Goal: Task Accomplishment & Management: Complete application form

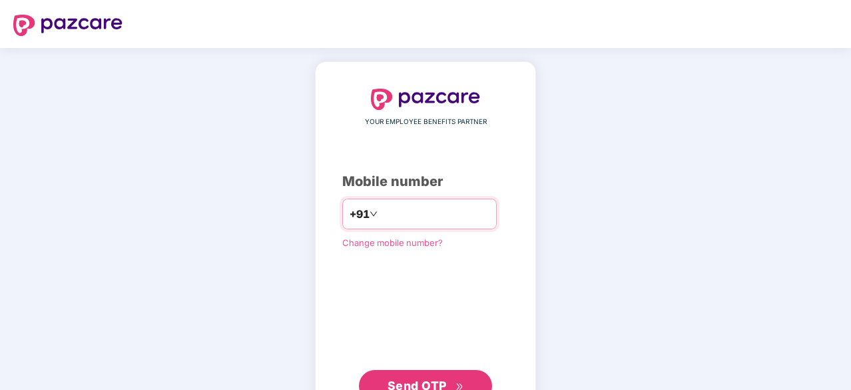
type input "**********"
click at [448, 378] on span "Send OTP" at bounding box center [426, 384] width 77 height 19
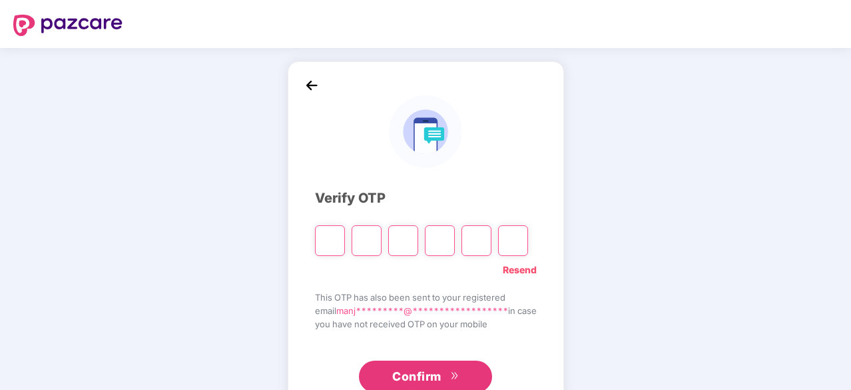
type input "*"
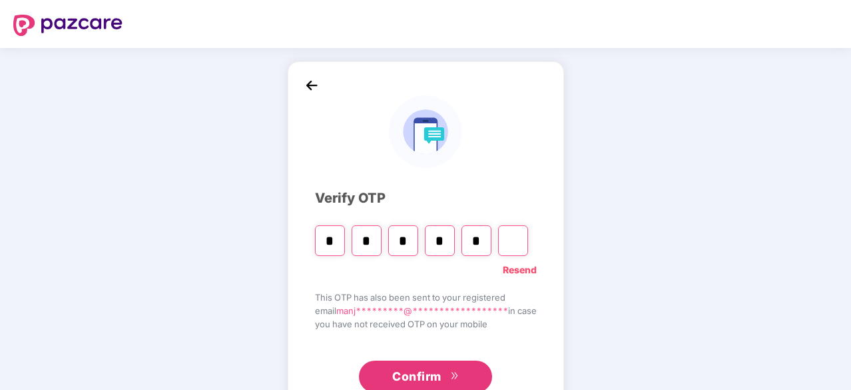
type input "*"
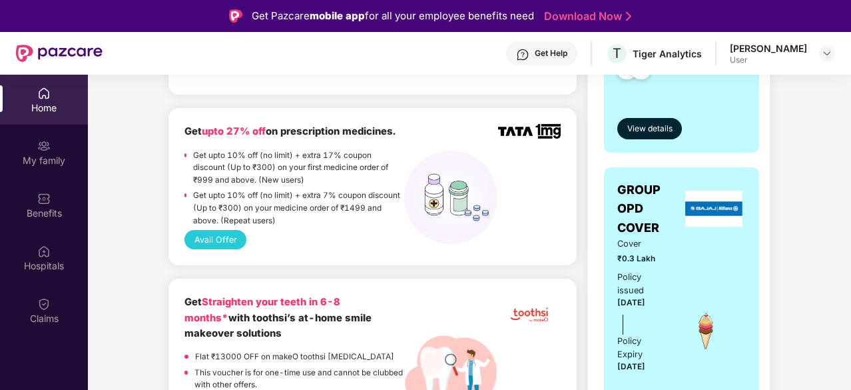
scroll to position [455, 0]
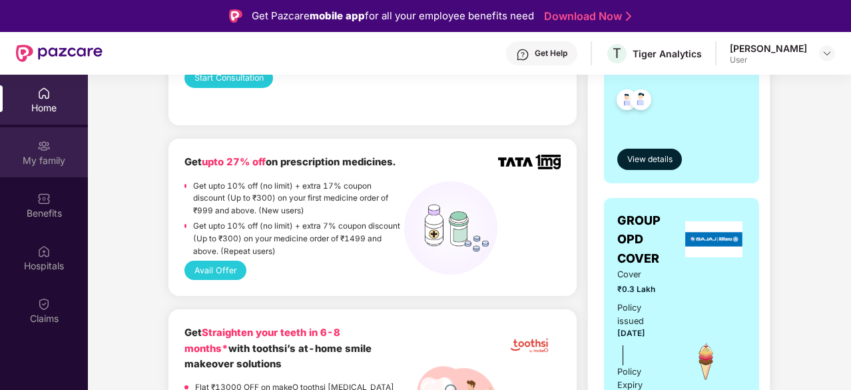
click at [49, 167] on div "My family" at bounding box center [44, 152] width 88 height 50
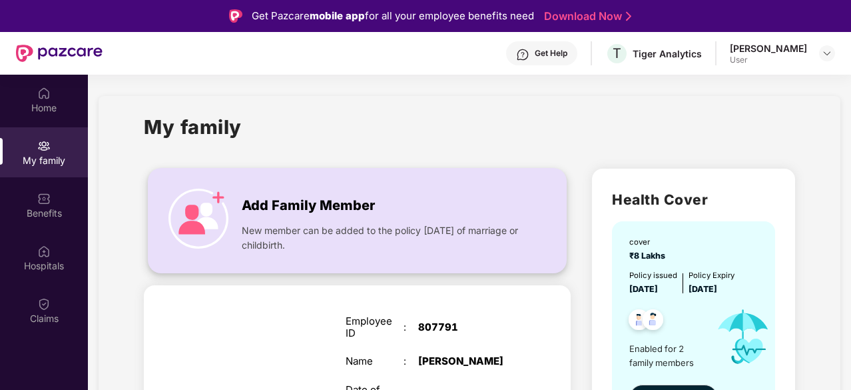
click at [382, 216] on div "New member can be added to the policy [DATE] of marriage or childbirth." at bounding box center [383, 234] width 283 height 36
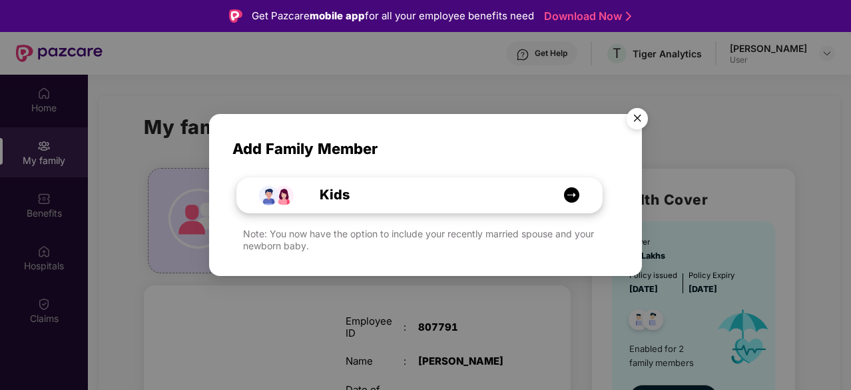
click at [469, 185] on div "Kids" at bounding box center [427, 195] width 274 height 21
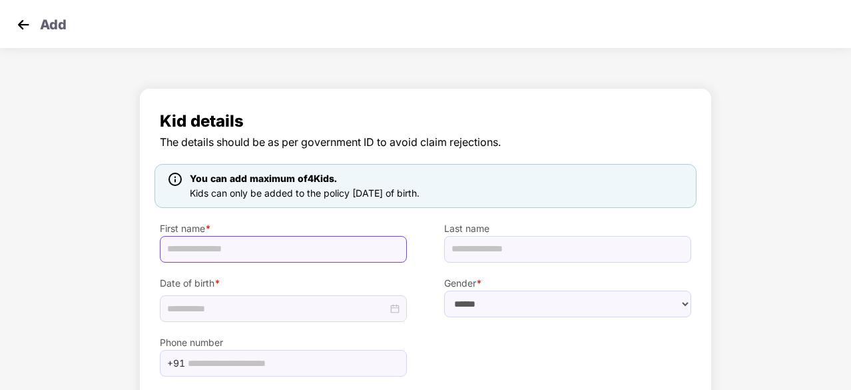
click at [256, 243] on input "text" at bounding box center [283, 249] width 247 height 27
type input "******"
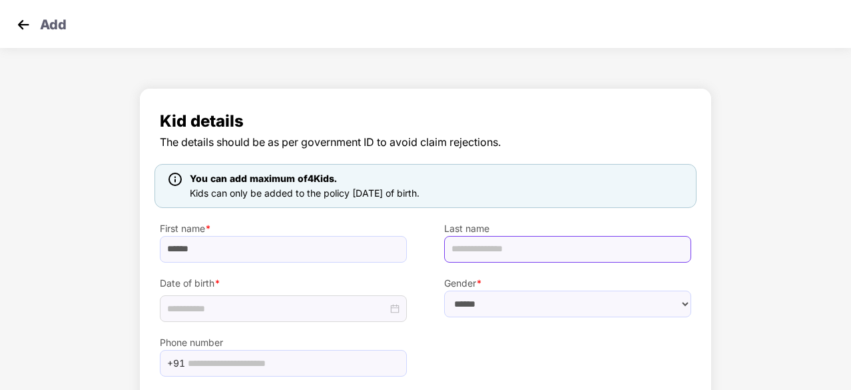
click at [480, 246] on input "text" at bounding box center [567, 249] width 247 height 27
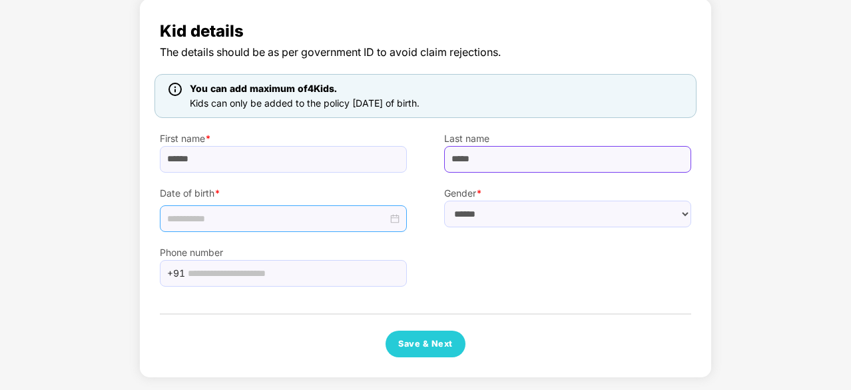
type input "*****"
click at [302, 219] on input at bounding box center [277, 218] width 220 height 15
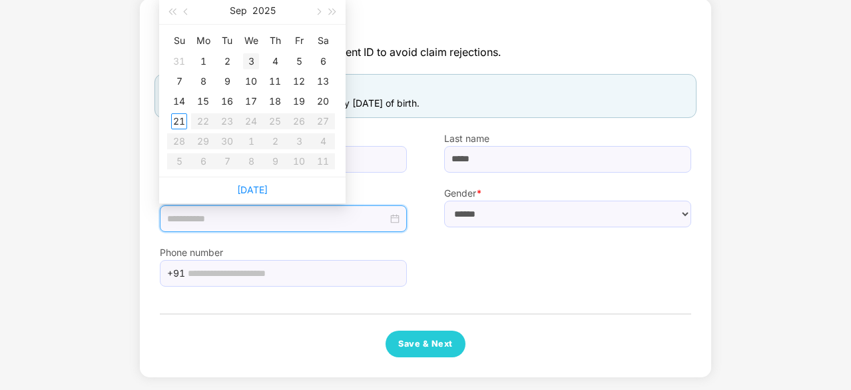
type input "**********"
click at [191, 17] on button "button" at bounding box center [186, 10] width 15 height 27
type input "**********"
click at [300, 121] on table "Su Mo Tu We Th Fr Sa 27 28 29 30 31 1 2 3 4 5 6 7 8 9 10 11 12 13 14 15 16 17 1…" at bounding box center [251, 100] width 168 height 141
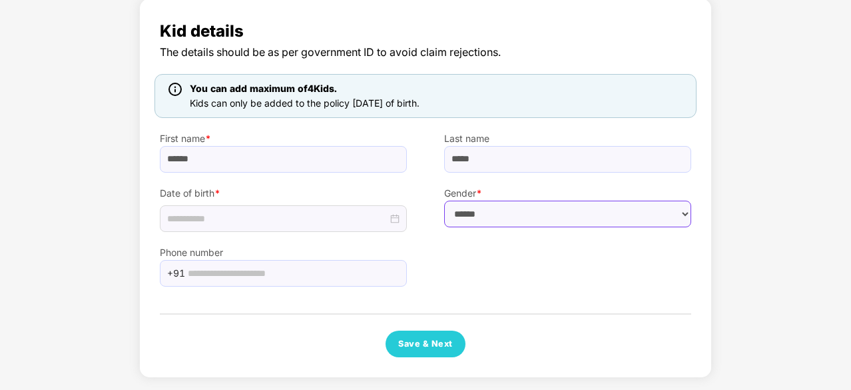
click at [474, 221] on select "****** **** ******" at bounding box center [567, 214] width 247 height 27
select select "****"
click at [444, 201] on select "****** **** ******" at bounding box center [567, 214] width 247 height 27
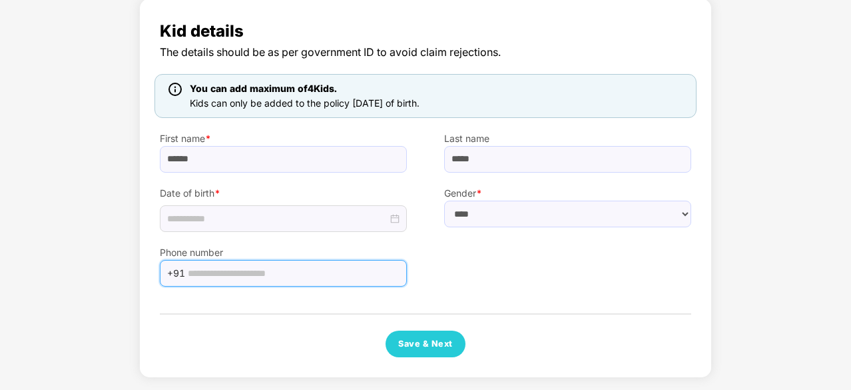
click at [350, 281] on input "text" at bounding box center [293, 273] width 211 height 20
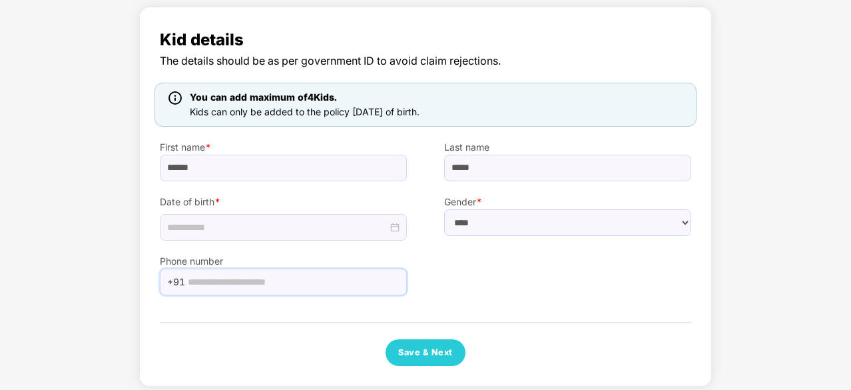
scroll to position [0, 0]
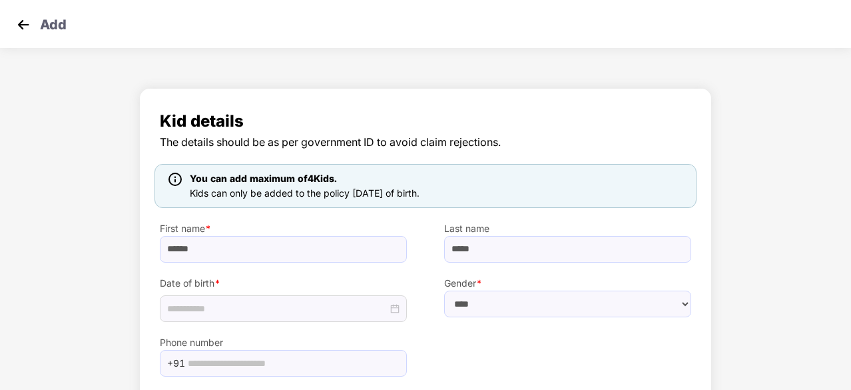
click at [25, 19] on img at bounding box center [23, 25] width 20 height 20
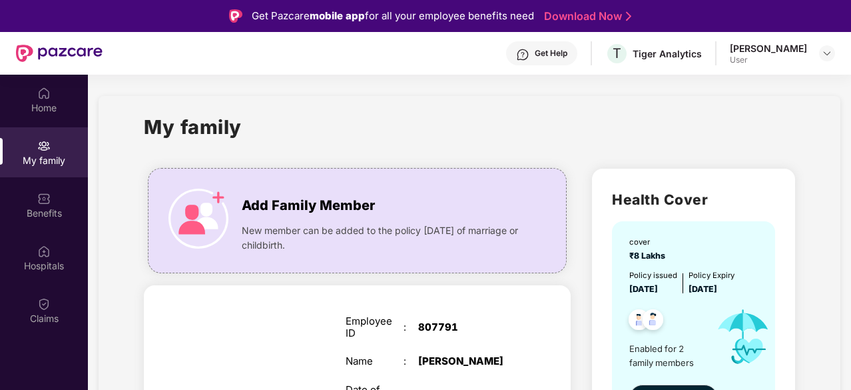
click at [530, 57] on img at bounding box center [522, 54] width 13 height 13
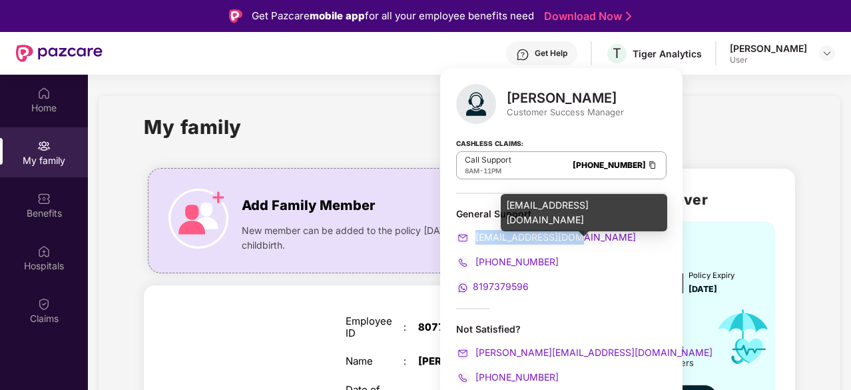
drag, startPoint x: 586, startPoint y: 236, endPoint x: 475, endPoint y: 237, distance: 111.3
click at [475, 237] on div "[EMAIL_ADDRESS][DOMAIN_NAME]" at bounding box center [561, 237] width 210 height 15
copy span "[EMAIL_ADDRESS][DOMAIN_NAME]"
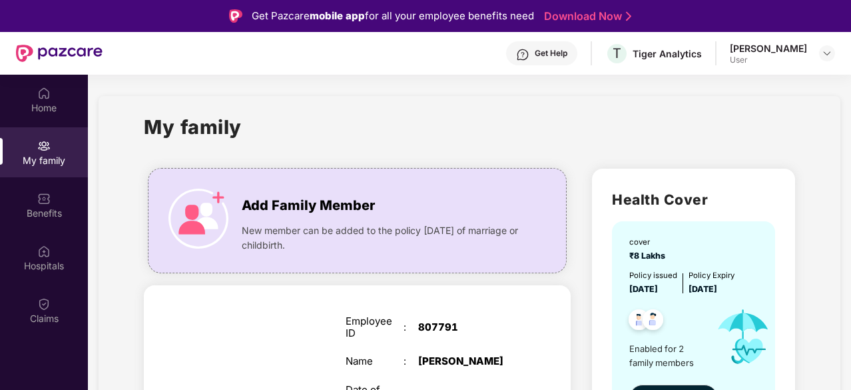
click at [330, 140] on div "My family" at bounding box center [469, 135] width 651 height 46
click at [560, 51] on div "Get Help" at bounding box center [551, 53] width 33 height 11
click at [552, 61] on div "Get Help" at bounding box center [541, 53] width 71 height 24
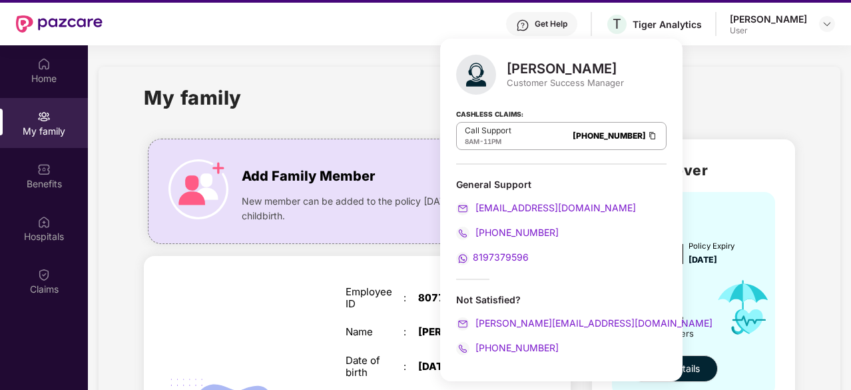
scroll to position [75, 0]
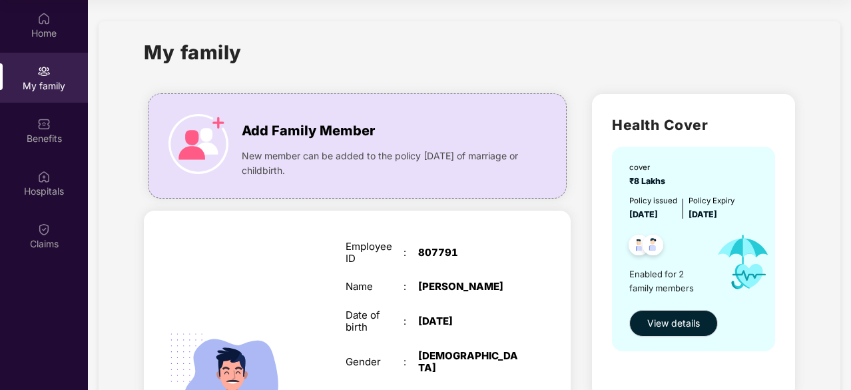
click at [364, 43] on div "My family" at bounding box center [469, 60] width 651 height 46
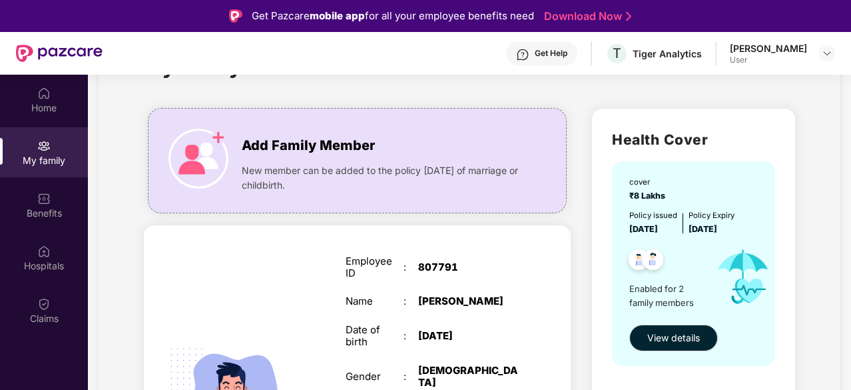
scroll to position [0, 0]
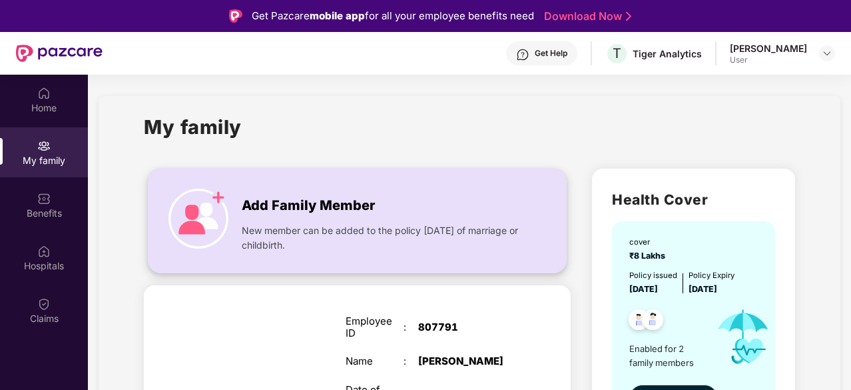
click at [191, 211] on img at bounding box center [199, 219] width 60 height 60
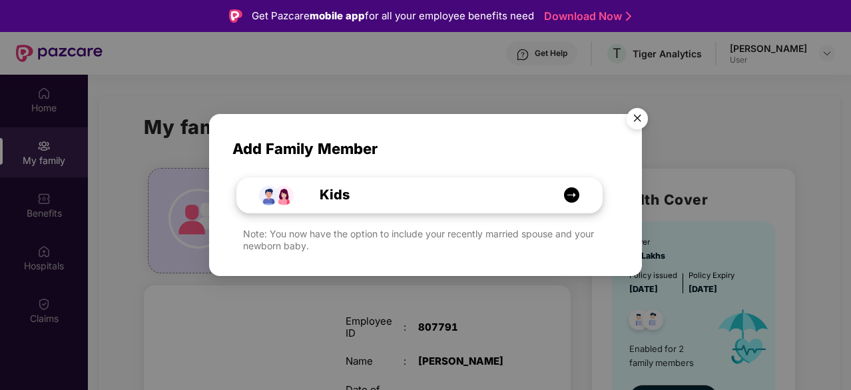
click at [356, 199] on div "Kids" at bounding box center [427, 195] width 274 height 21
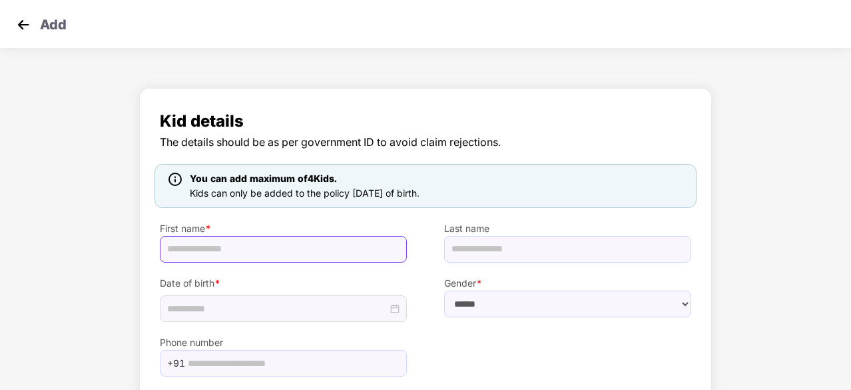
click at [258, 240] on input "text" at bounding box center [283, 249] width 247 height 27
type input "******"
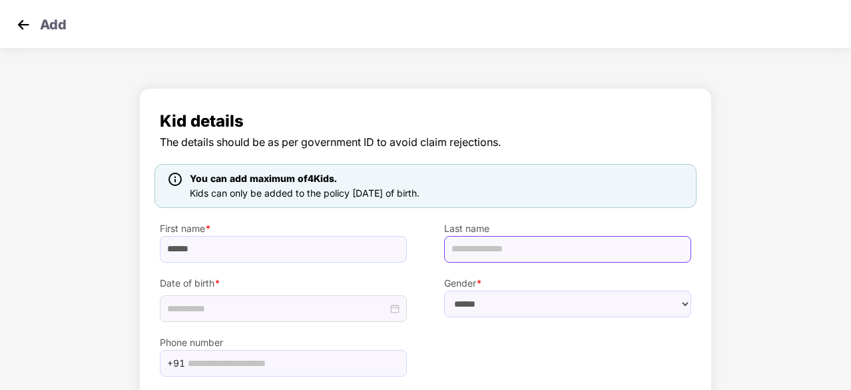
click at [524, 259] on input "text" at bounding box center [567, 249] width 247 height 27
type input "*****"
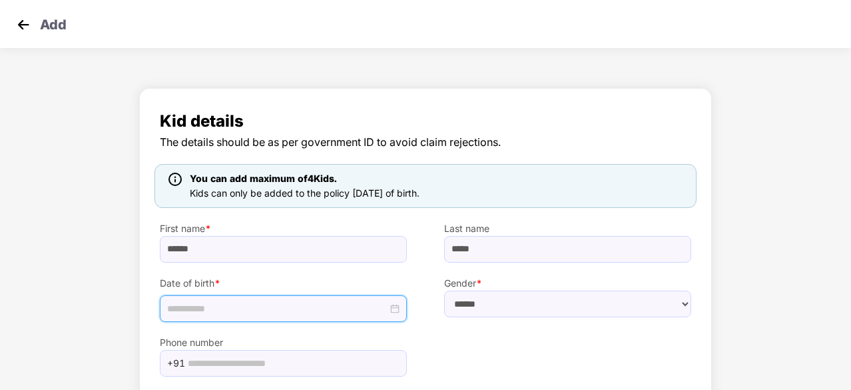
click at [388, 312] on input at bounding box center [277, 308] width 220 height 15
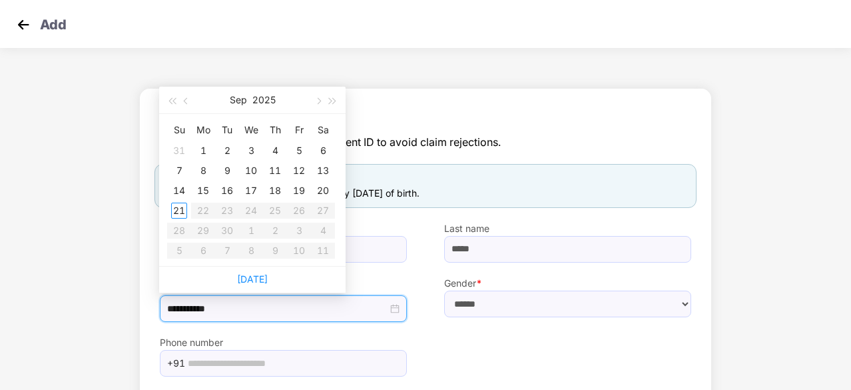
type input "**********"
click at [187, 97] on button "button" at bounding box center [186, 100] width 15 height 27
type input "**********"
click at [326, 212] on div "23" at bounding box center [323, 211] width 16 height 16
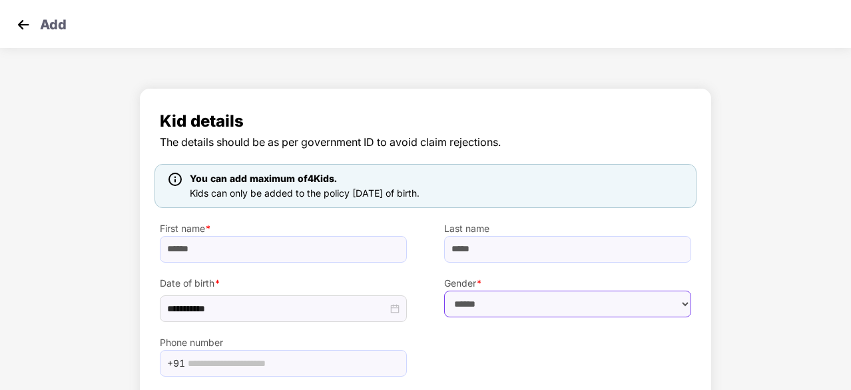
click at [522, 305] on select "****** **** ******" at bounding box center [567, 303] width 247 height 27
select select "****"
click at [444, 290] on select "****** **** ******" at bounding box center [567, 303] width 247 height 27
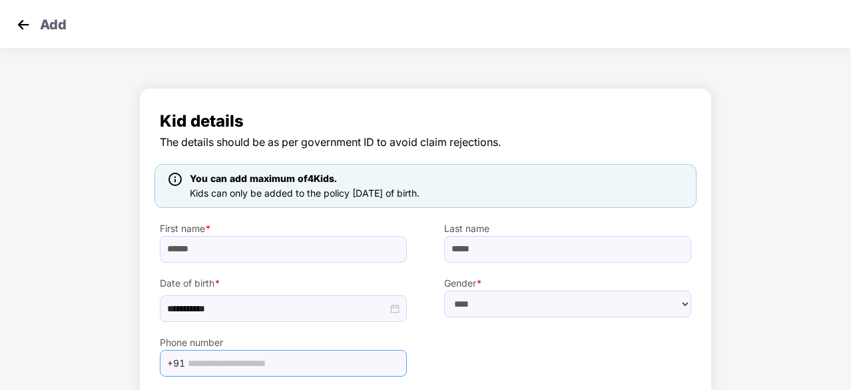
click at [263, 364] on input "text" at bounding box center [293, 363] width 211 height 20
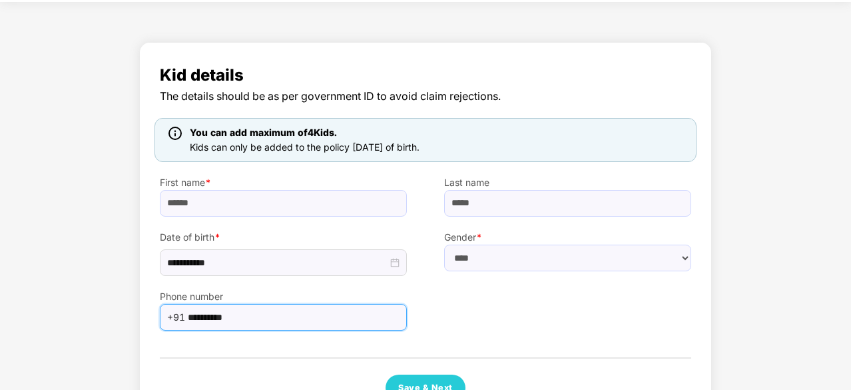
scroll to position [56, 0]
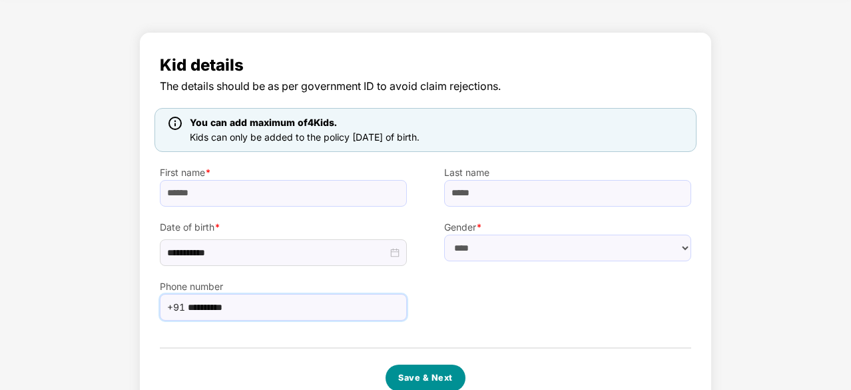
type input "**********"
click at [421, 364] on button "Save & Next" at bounding box center [426, 377] width 80 height 27
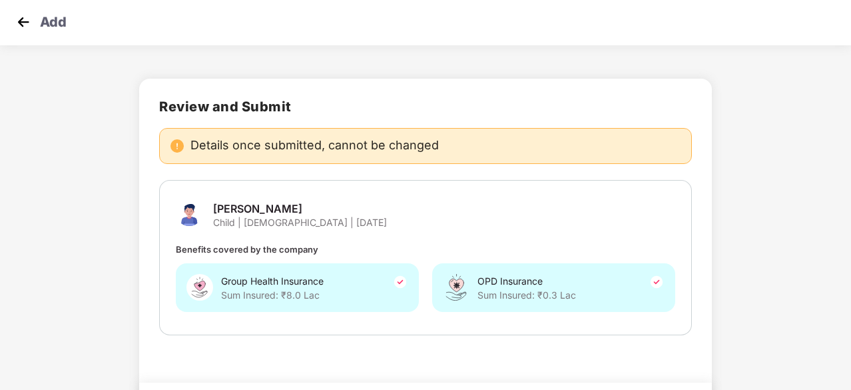
scroll to position [0, 0]
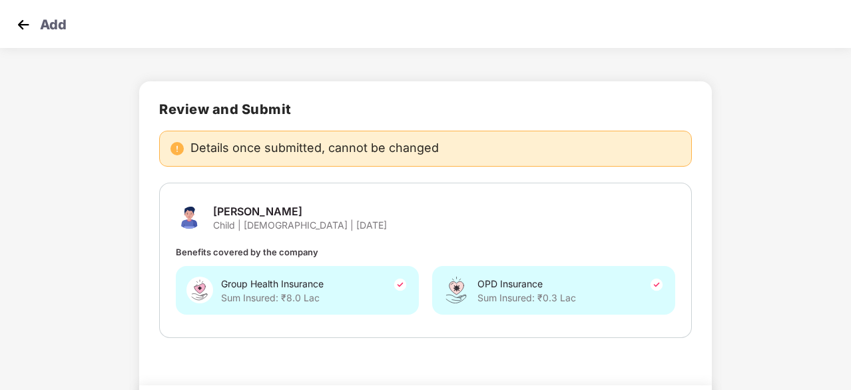
click at [29, 27] on img at bounding box center [23, 25] width 20 height 20
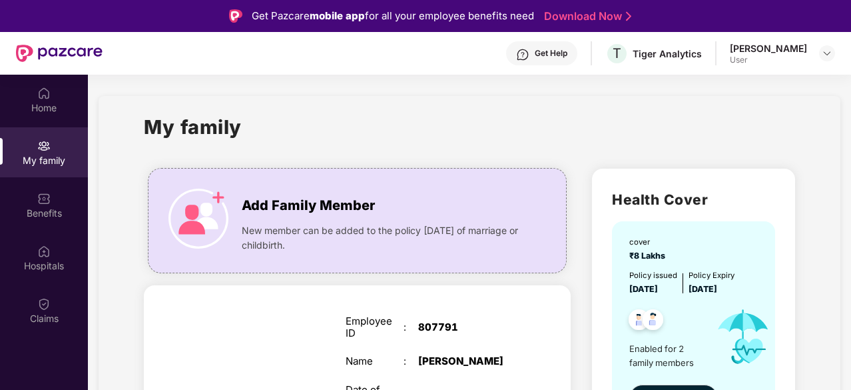
click at [560, 55] on div "Get Help" at bounding box center [551, 53] width 33 height 11
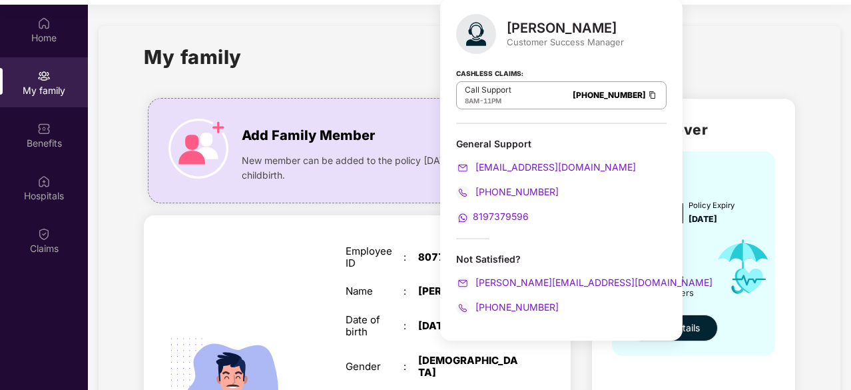
scroll to position [72, 0]
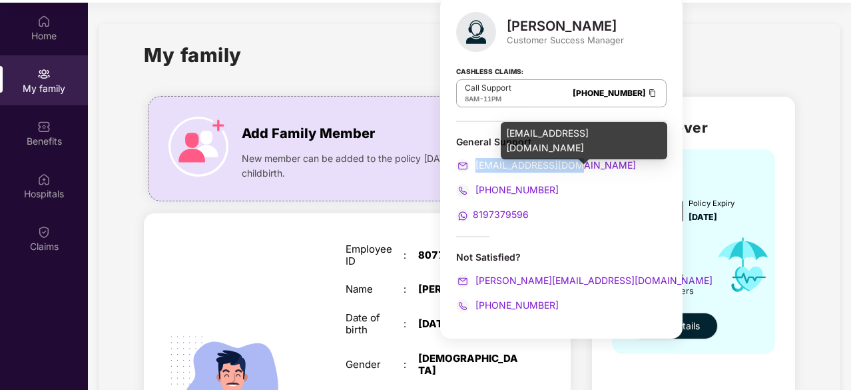
drag, startPoint x: 588, startPoint y: 161, endPoint x: 477, endPoint y: 163, distance: 110.6
click at [477, 163] on div "[EMAIL_ADDRESS][DOMAIN_NAME]" at bounding box center [561, 165] width 210 height 15
copy span "[EMAIL_ADDRESS][DOMAIN_NAME]"
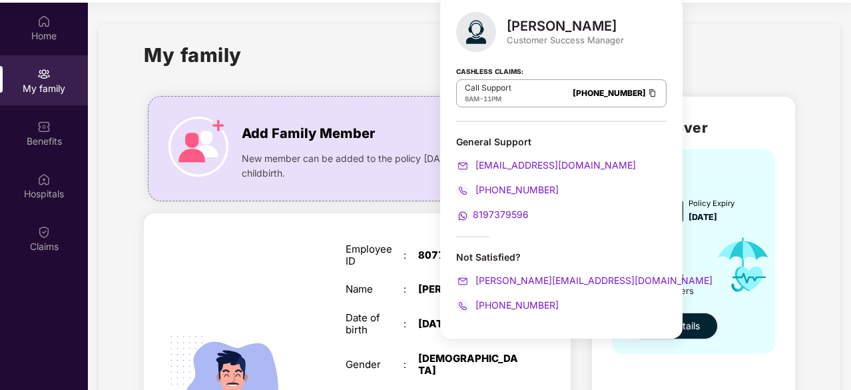
click at [375, 59] on div "My family" at bounding box center [469, 63] width 651 height 46
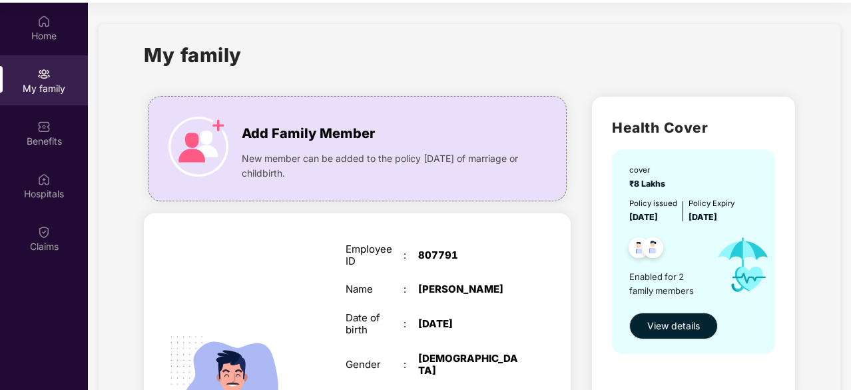
scroll to position [0, 0]
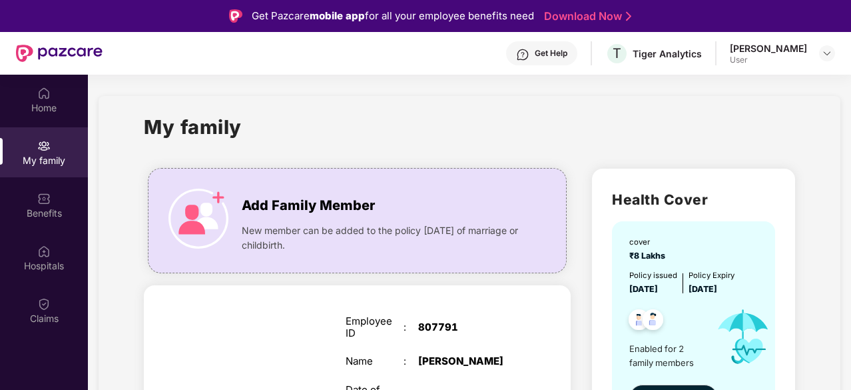
click at [775, 47] on div "[PERSON_NAME]" at bounding box center [768, 48] width 77 height 13
click at [834, 52] on div at bounding box center [827, 53] width 16 height 16
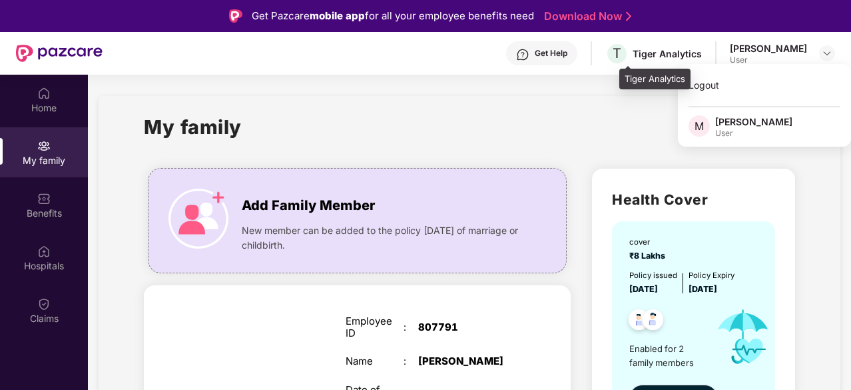
click at [652, 49] on div "Tiger Analytics" at bounding box center [667, 53] width 69 height 13
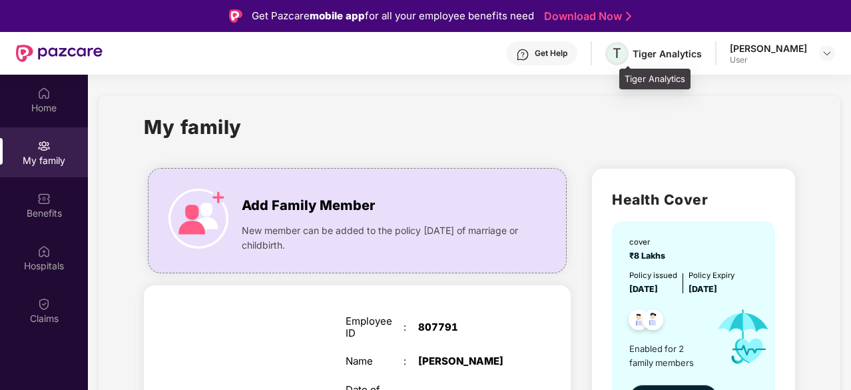
click at [621, 57] on span "T" at bounding box center [617, 53] width 23 height 23
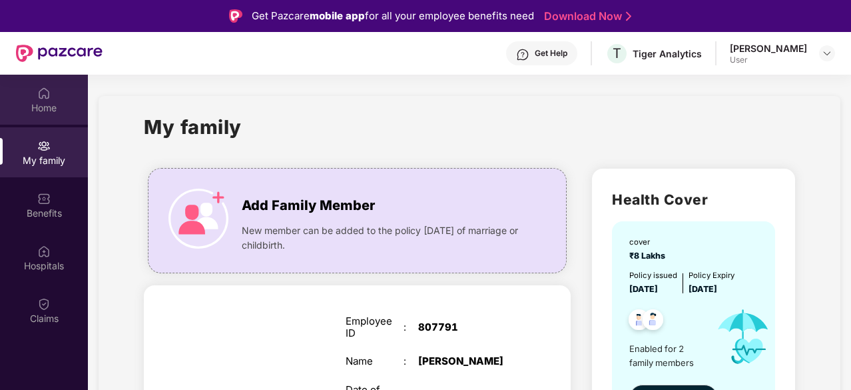
click at [36, 91] on div "Home" at bounding box center [44, 100] width 88 height 50
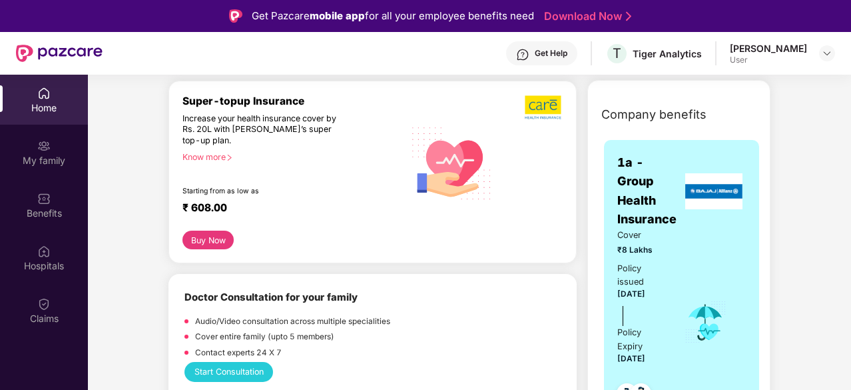
scroll to position [157, 0]
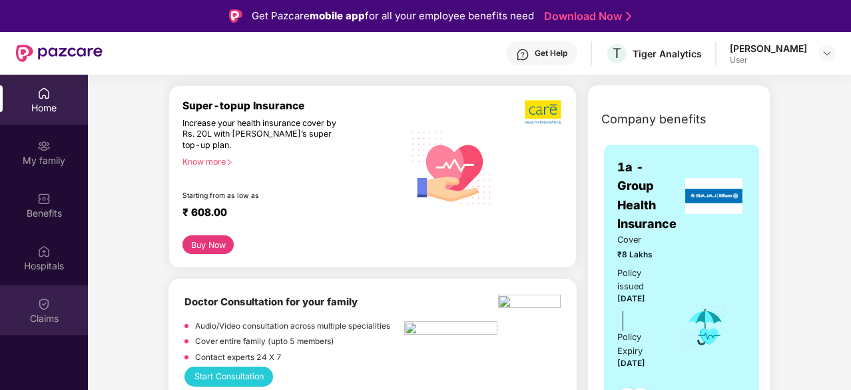
click at [33, 300] on div "Claims" at bounding box center [44, 310] width 88 height 50
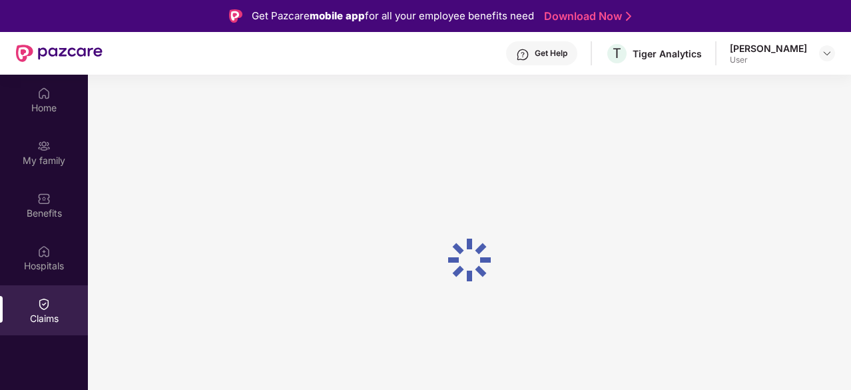
scroll to position [0, 0]
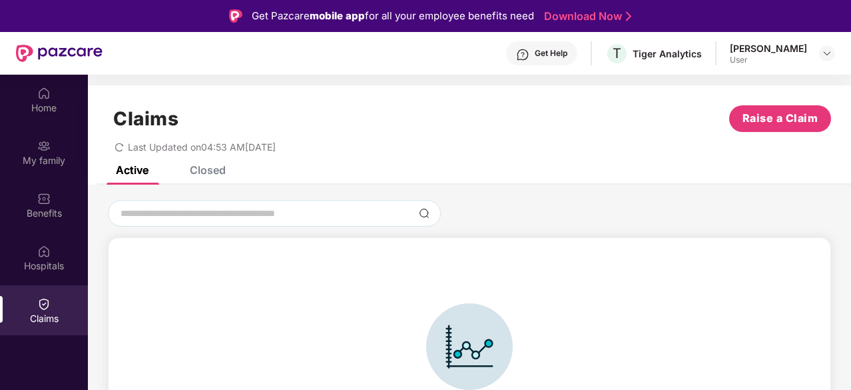
click at [216, 167] on div "Closed" at bounding box center [208, 169] width 36 height 13
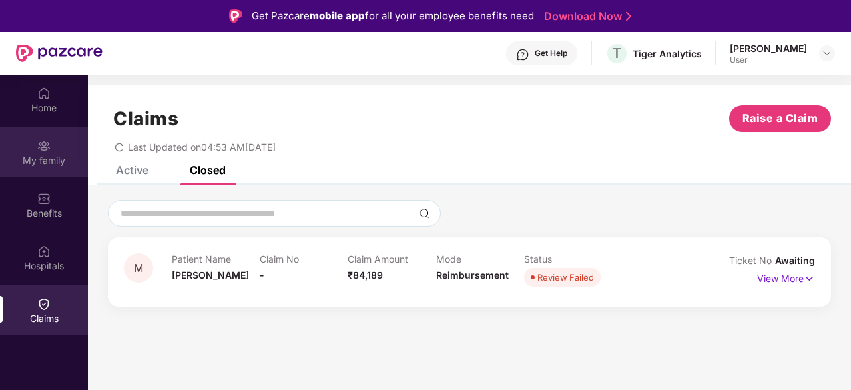
click at [36, 157] on div "My family" at bounding box center [44, 160] width 88 height 13
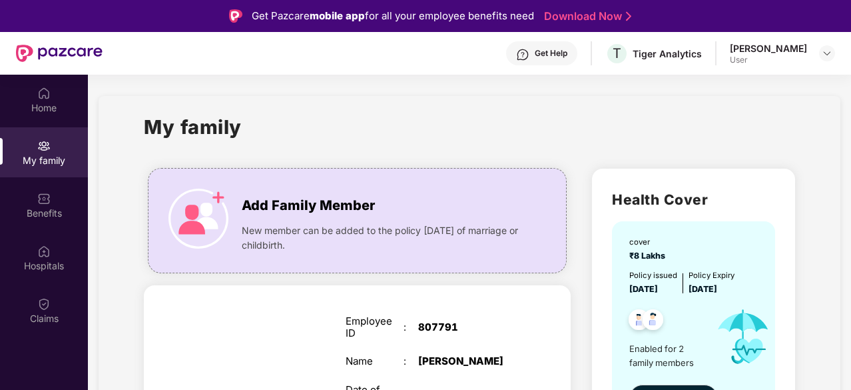
click at [568, 50] on div "Get Help" at bounding box center [551, 53] width 33 height 11
click at [794, 68] on div "Get Help T Tiger Analytics [PERSON_NAME] User" at bounding box center [469, 53] width 733 height 43
click at [50, 103] on div "Home" at bounding box center [44, 107] width 88 height 13
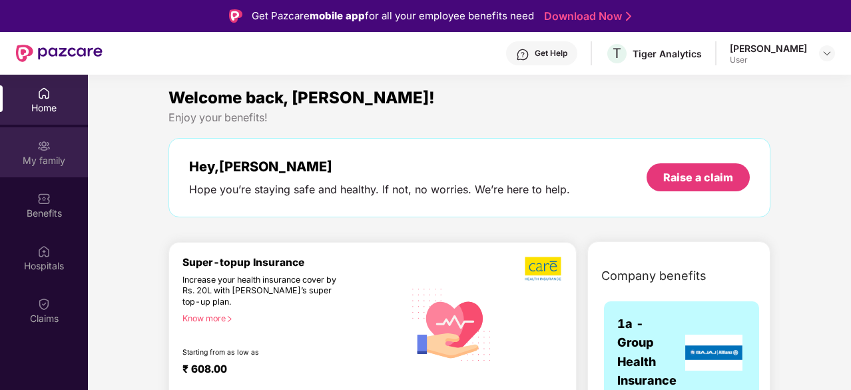
click at [36, 161] on div "My family" at bounding box center [44, 160] width 88 height 13
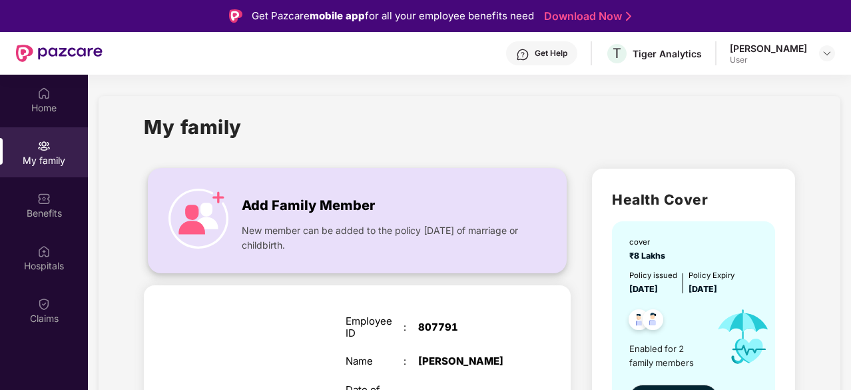
click at [406, 238] on span "New member can be added to the policy [DATE] of marriage or childbirth." at bounding box center [383, 237] width 283 height 29
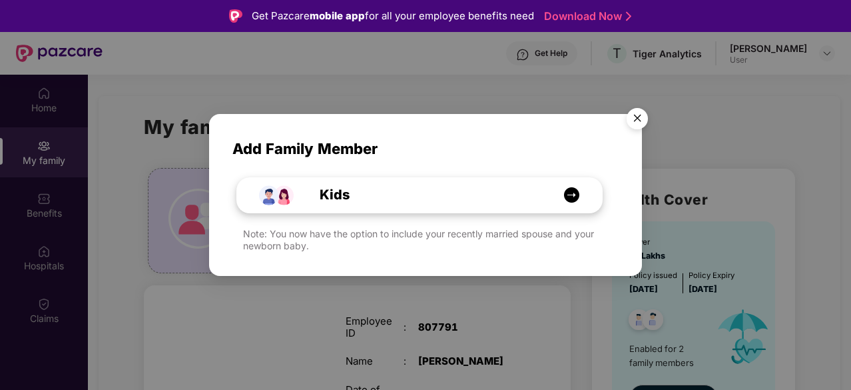
click at [498, 191] on div "Kids" at bounding box center [427, 195] width 274 height 21
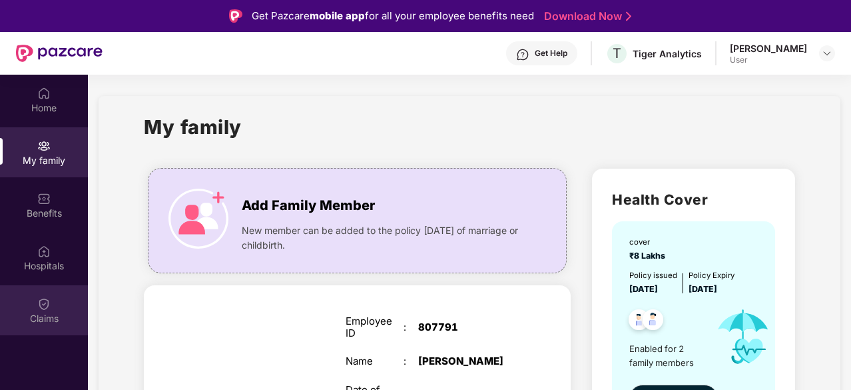
click at [54, 307] on div "Claims" at bounding box center [44, 310] width 88 height 50
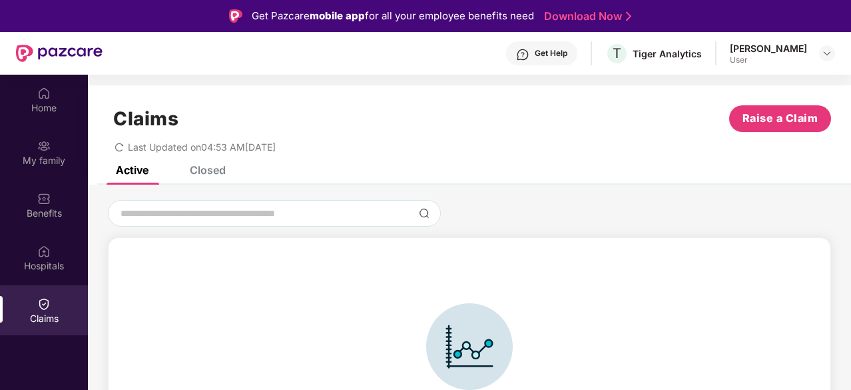
click at [775, 135] on div "Last Updated on 04:53 AM[DATE]" at bounding box center [469, 142] width 723 height 21
click at [775, 119] on span "Raise a Claim" at bounding box center [781, 118] width 76 height 17
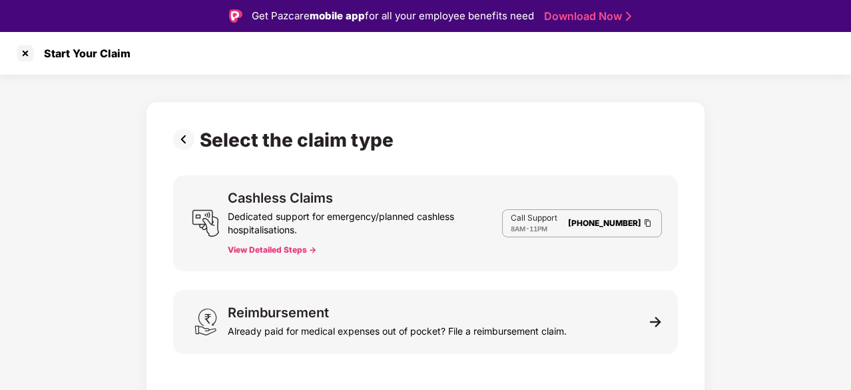
scroll to position [32, 0]
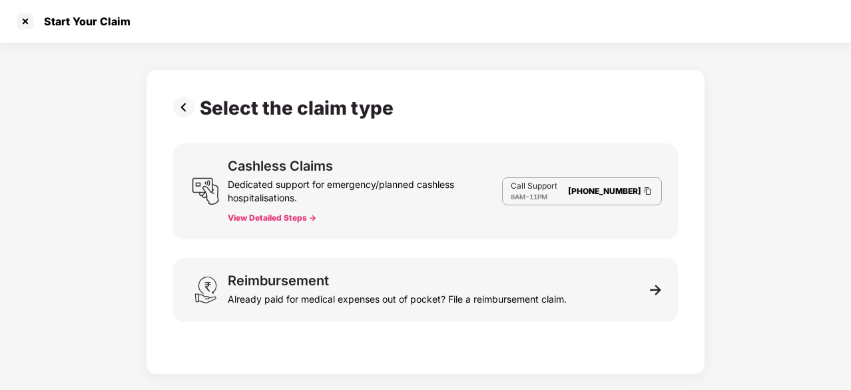
click at [576, 236] on div "Cashless Claims Dedicated support for emergency/planned cashless hospitalisatio…" at bounding box center [425, 191] width 505 height 96
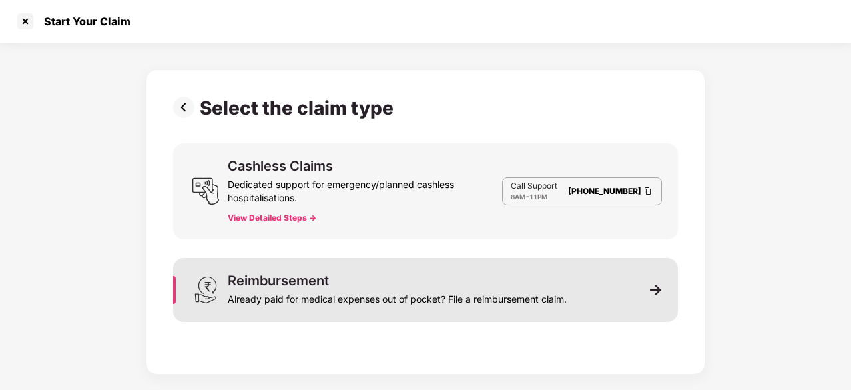
click at [554, 264] on div "Reimbursement Already paid for medical expenses out of pocket? File a reimburse…" at bounding box center [425, 290] width 505 height 64
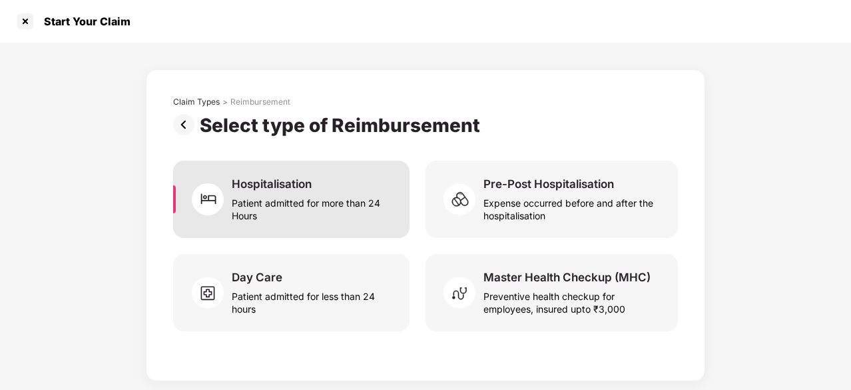
click at [358, 216] on div "Patient admitted for more than 24 Hours" at bounding box center [313, 206] width 162 height 31
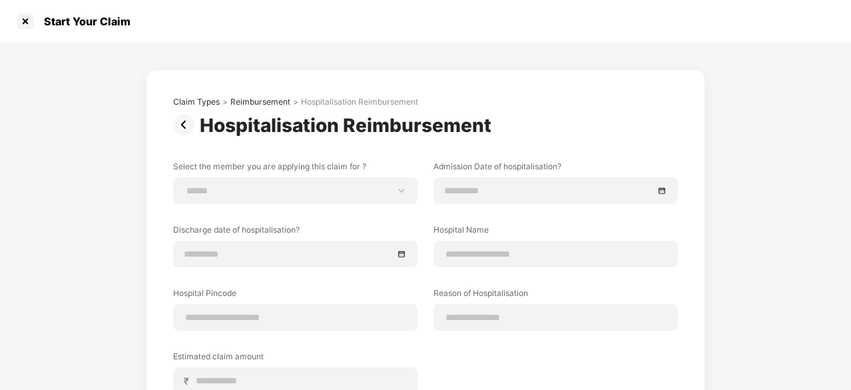
scroll to position [8, 0]
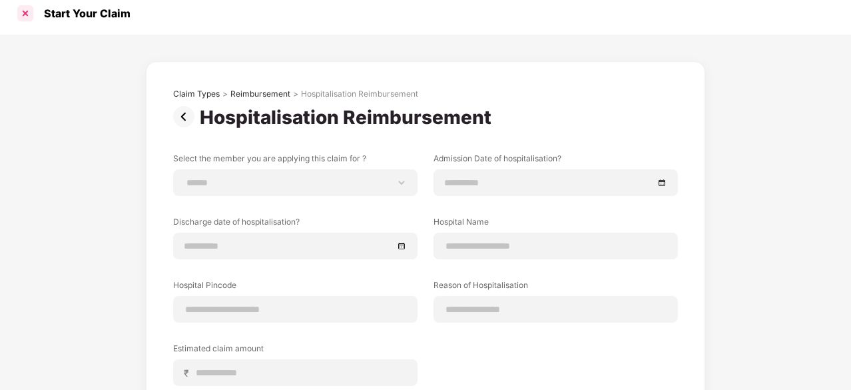
click at [21, 21] on div at bounding box center [25, 13] width 21 height 21
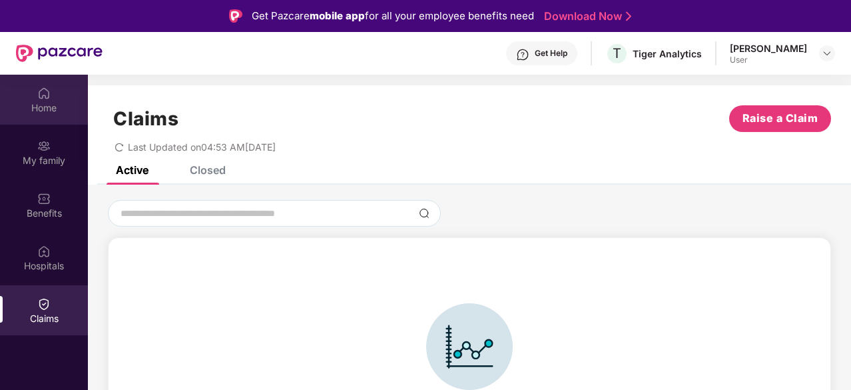
click at [41, 89] on img at bounding box center [43, 93] width 13 height 13
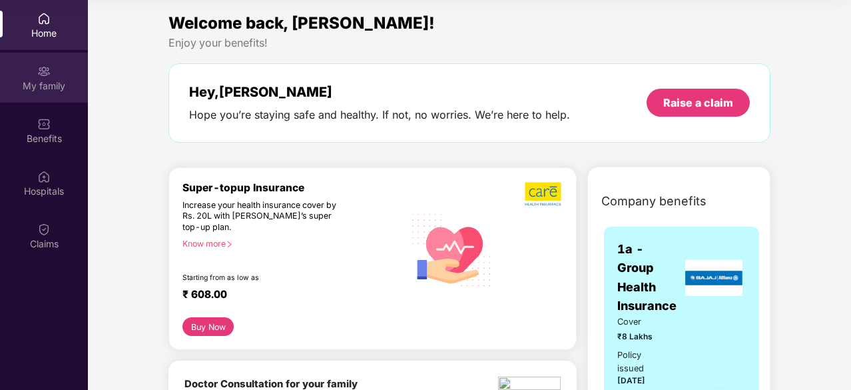
click at [7, 67] on div "My family" at bounding box center [44, 78] width 88 height 50
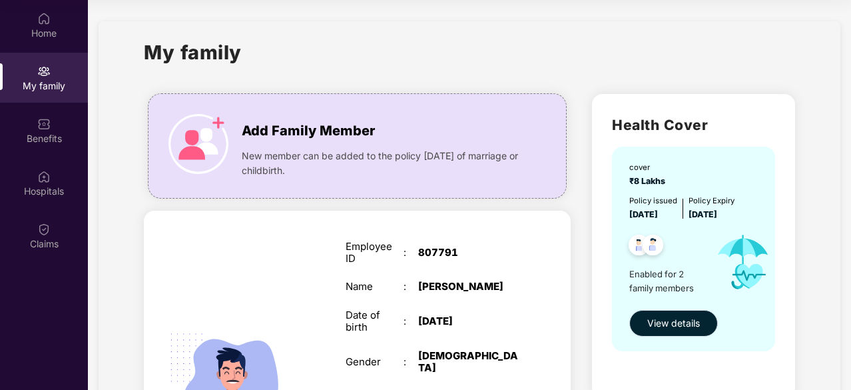
drag, startPoint x: 429, startPoint y: 289, endPoint x: 671, endPoint y: 336, distance: 247.0
click at [671, 336] on button "View details" at bounding box center [673, 323] width 89 height 27
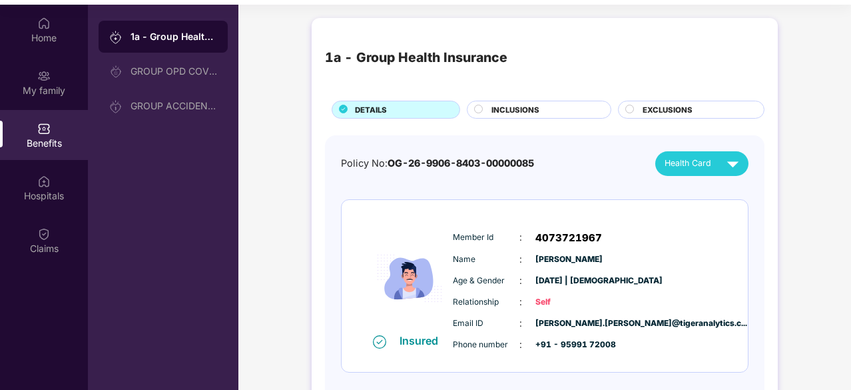
scroll to position [71, 0]
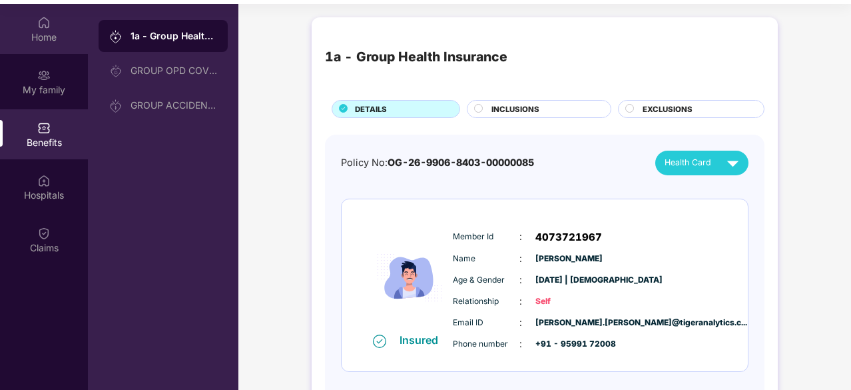
click at [57, 49] on div "Home" at bounding box center [44, 29] width 88 height 50
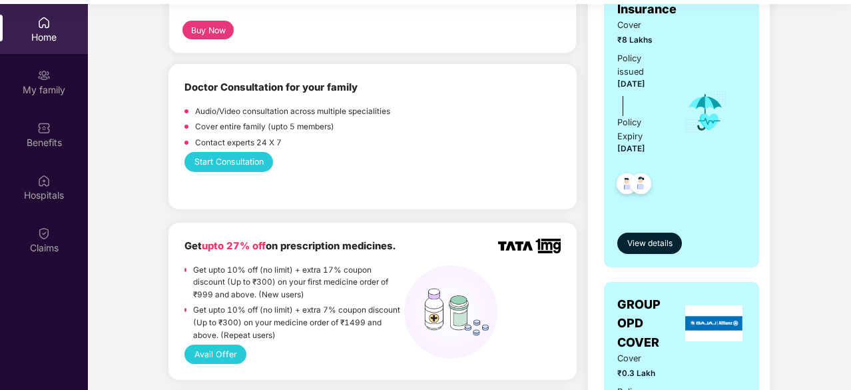
scroll to position [308, 0]
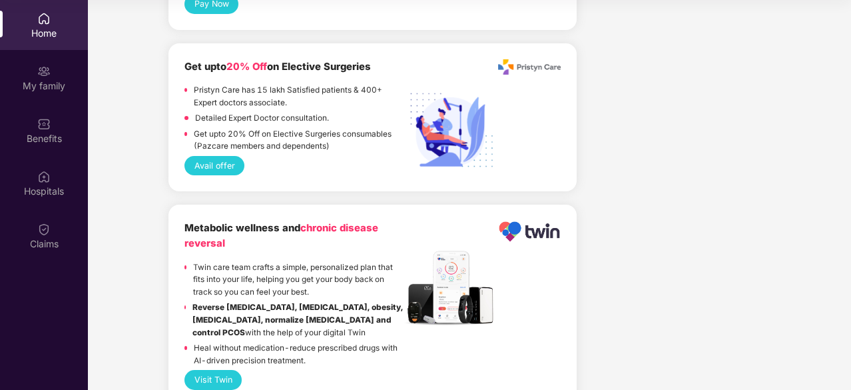
scroll to position [2802, 0]
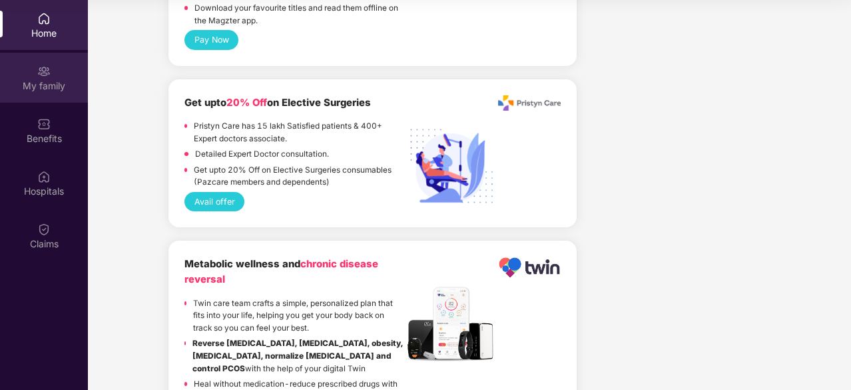
click at [30, 98] on div "My family" at bounding box center [44, 78] width 88 height 50
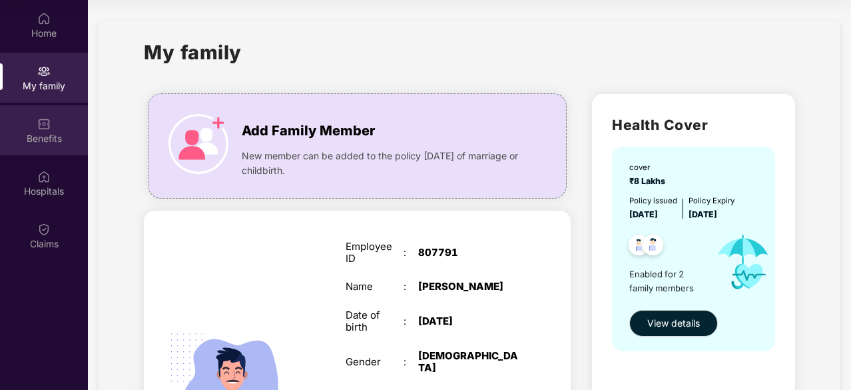
click at [45, 143] on div "Benefits" at bounding box center [44, 138] width 88 height 13
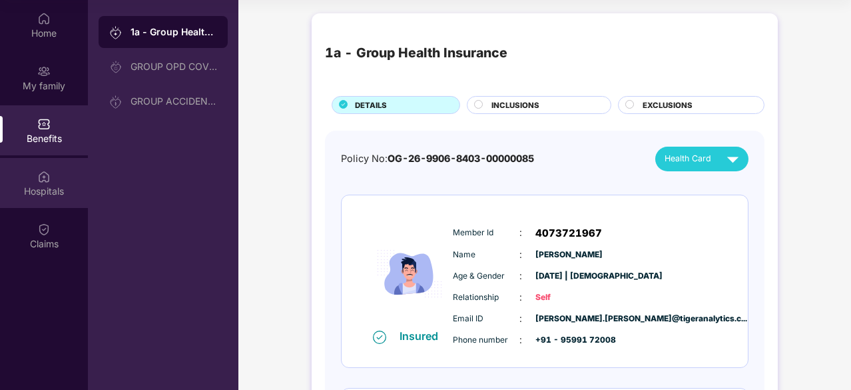
click at [43, 186] on div "Hospitals" at bounding box center [44, 191] width 88 height 13
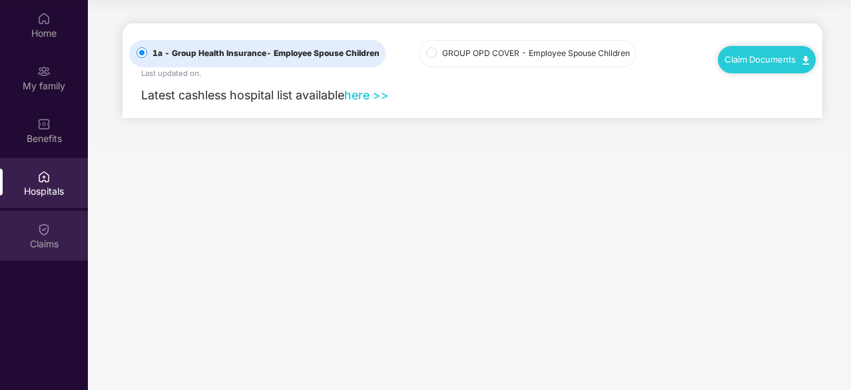
click at [39, 226] on img at bounding box center [43, 228] width 13 height 13
